Goal: Use online tool/utility: Utilize a website feature to perform a specific function

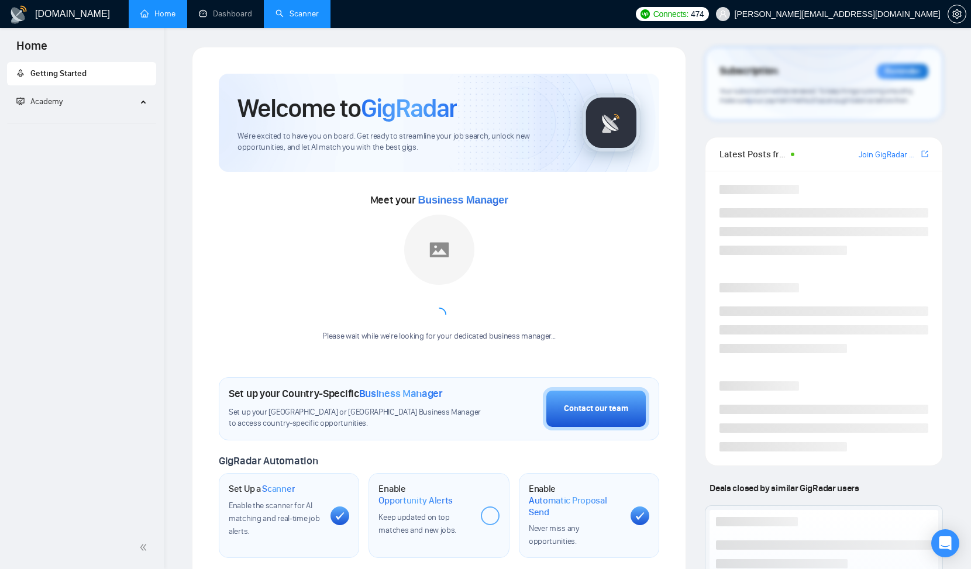
click at [308, 15] on link "Scanner" at bounding box center [296, 14] width 43 height 10
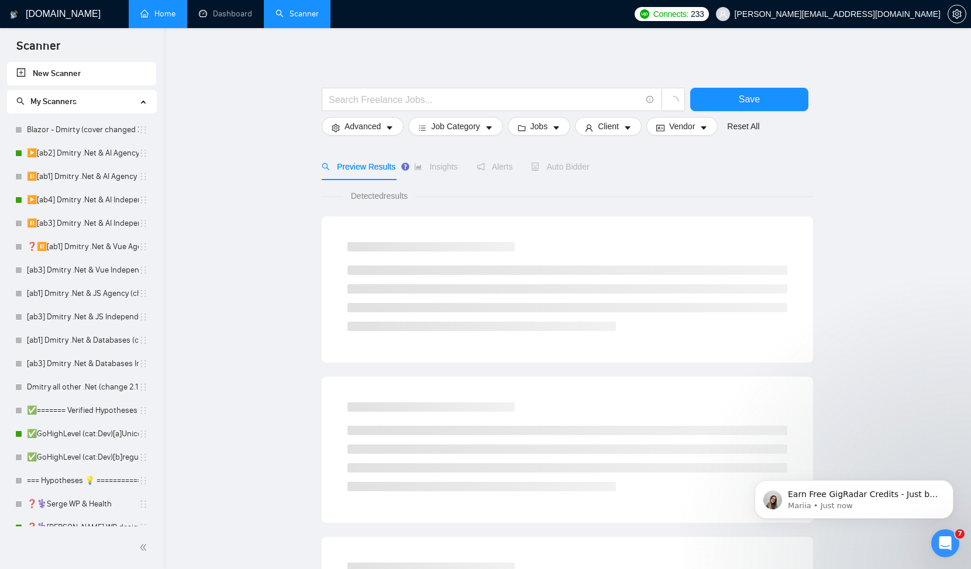
click at [171, 19] on link "Home" at bounding box center [157, 14] width 35 height 10
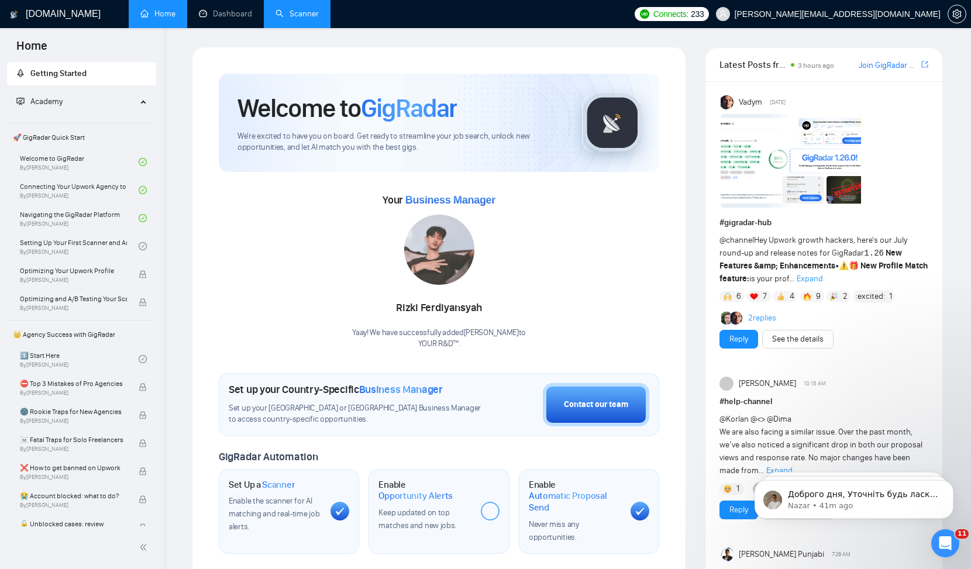
click at [310, 19] on link "Scanner" at bounding box center [296, 14] width 43 height 10
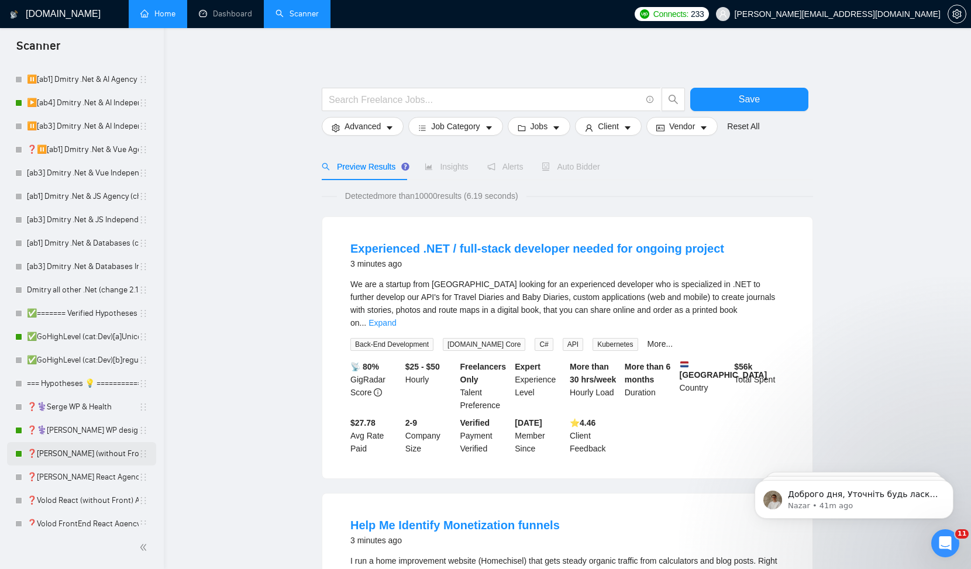
scroll to position [142, 0]
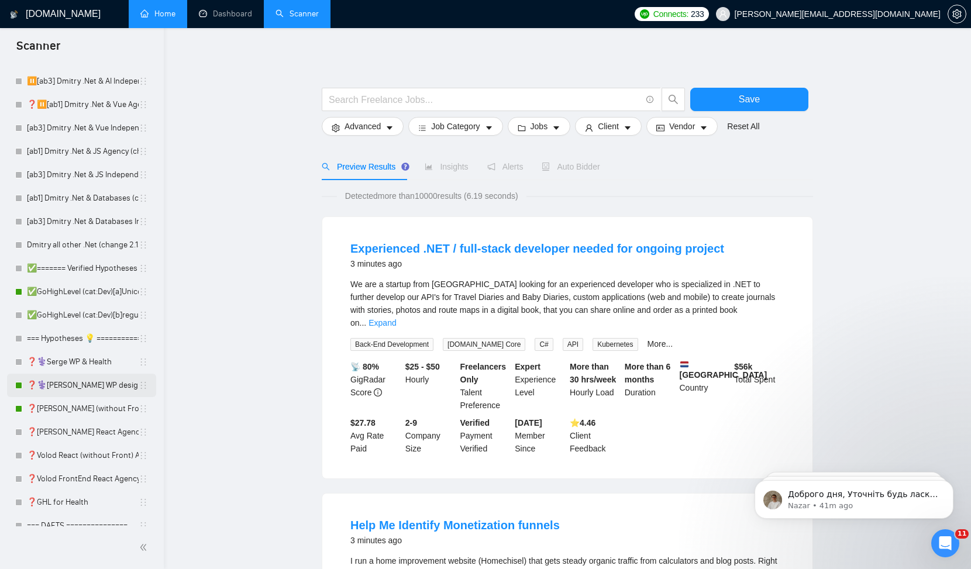
click at [98, 384] on link "❓⚕️[PERSON_NAME] WP design & Health" at bounding box center [83, 385] width 112 height 23
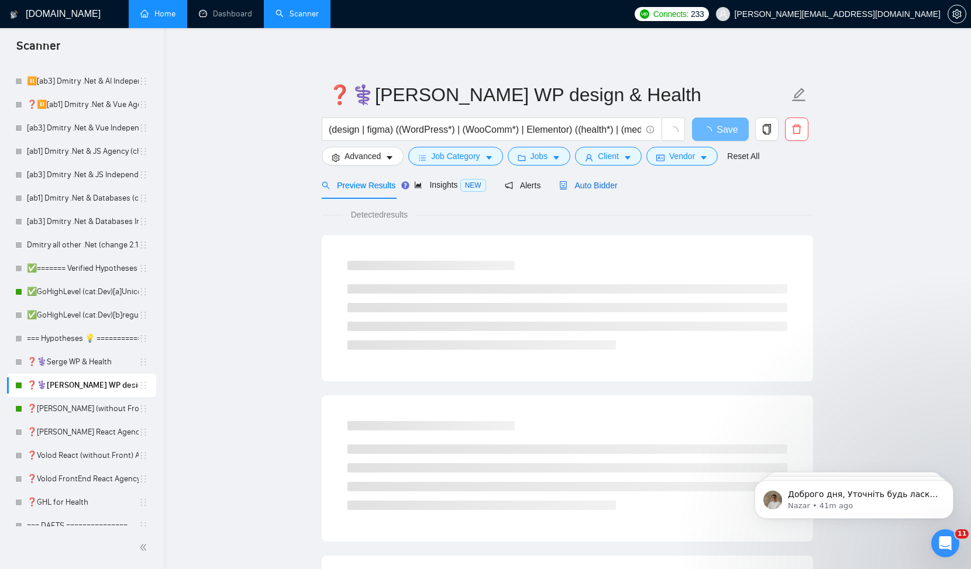
click at [593, 189] on span "Auto Bidder" at bounding box center [588, 185] width 58 height 9
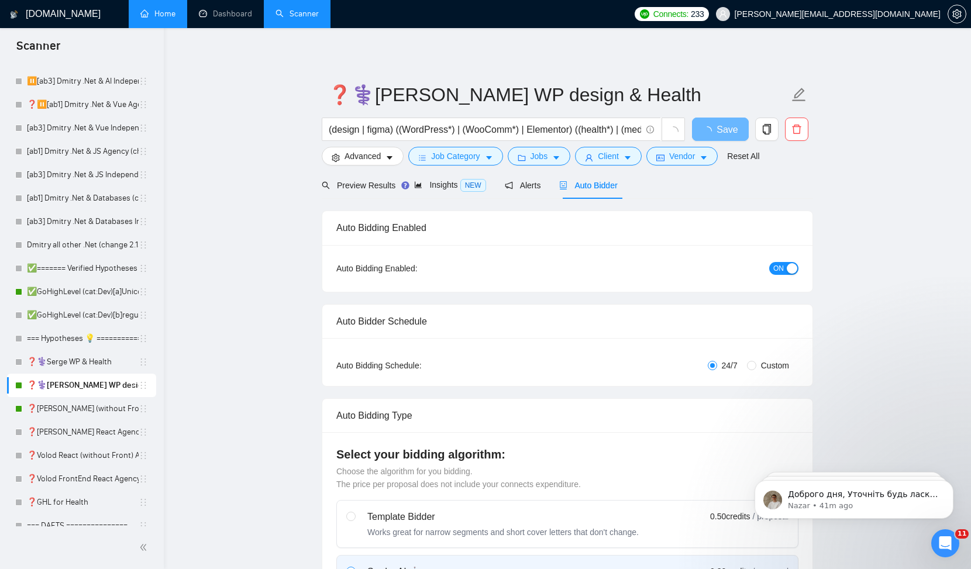
checkbox input "true"
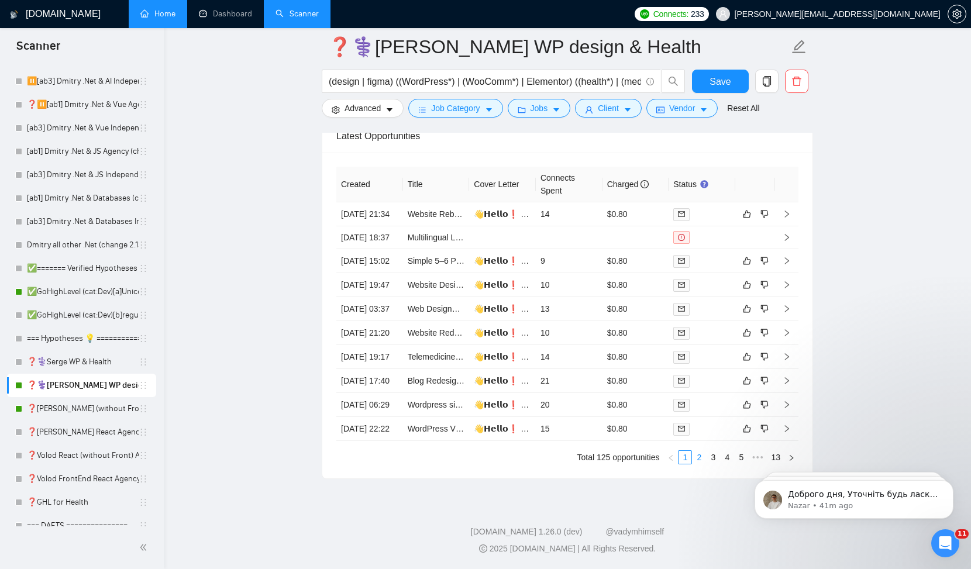
scroll to position [3239, 0]
click at [698, 461] on link "2" at bounding box center [699, 457] width 13 height 13
click at [712, 464] on link "3" at bounding box center [713, 457] width 13 height 13
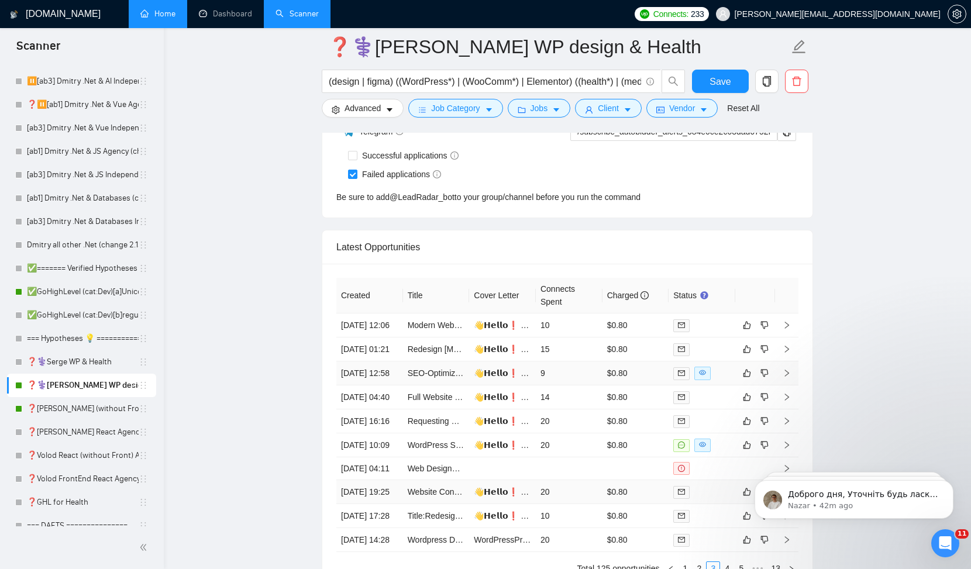
scroll to position [3005, 0]
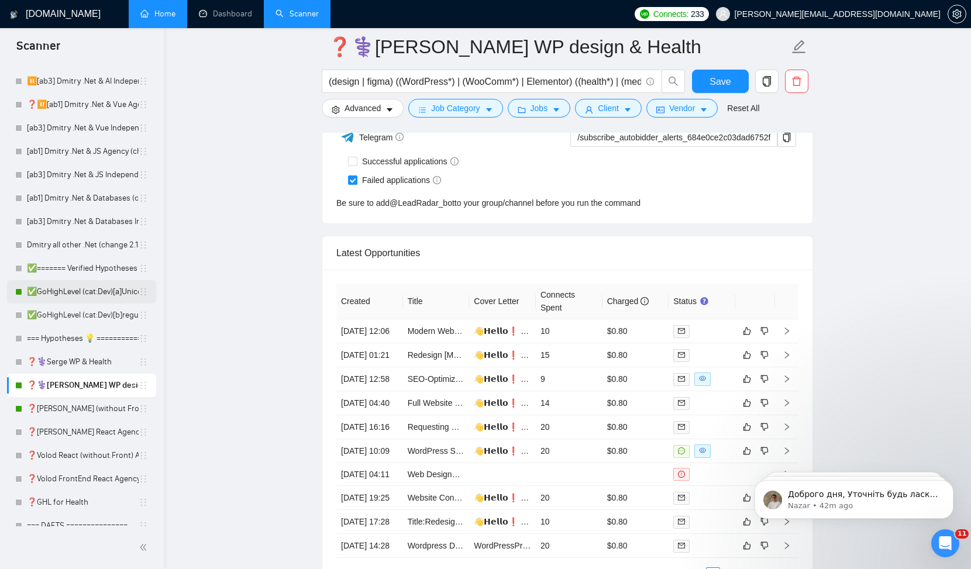
click at [95, 290] on link "✅GoHighLevel (cat:Dev)[a]Unicode" at bounding box center [83, 291] width 112 height 23
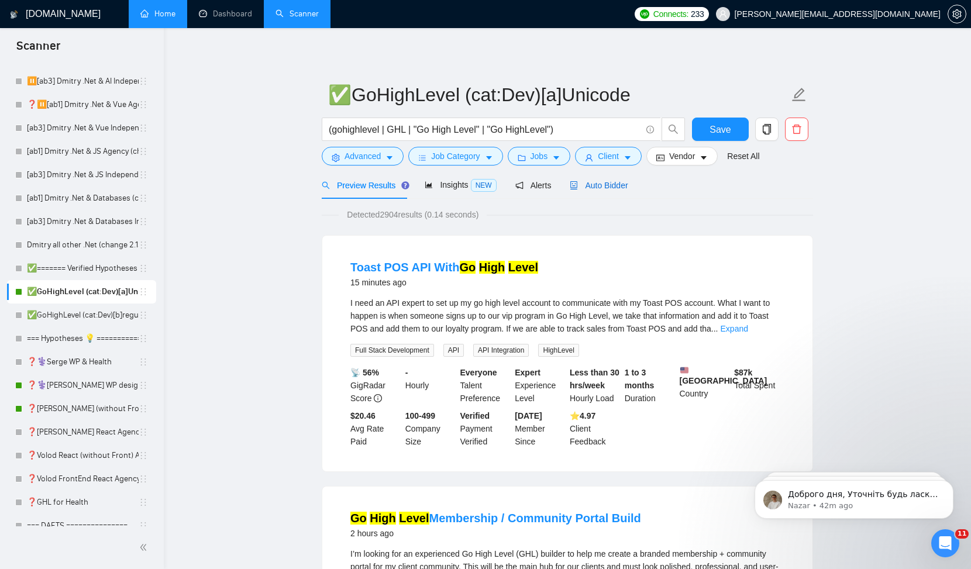
click at [610, 188] on span "Auto Bidder" at bounding box center [599, 185] width 58 height 9
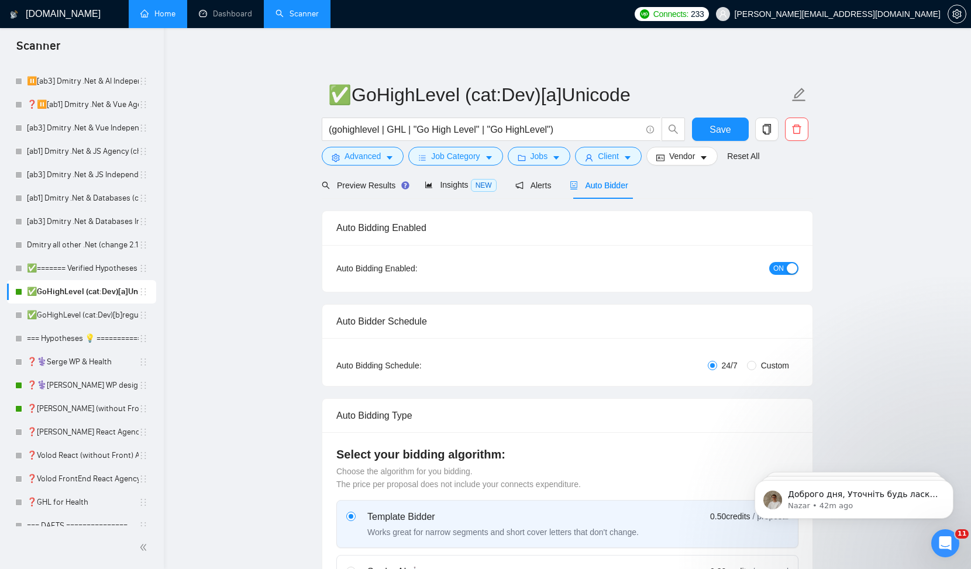
checkbox input "true"
